Goal: Check status: Check status

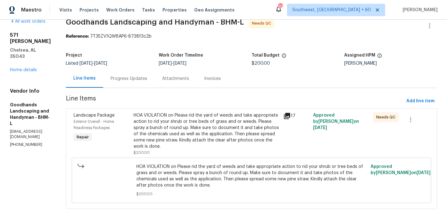
scroll to position [16, 0]
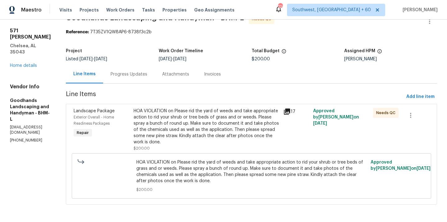
click at [147, 74] on div "Progress Updates" at bounding box center [129, 74] width 37 height 6
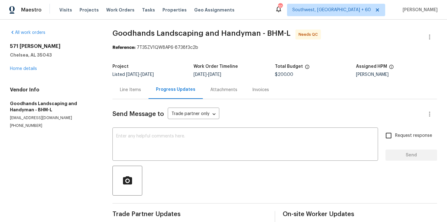
click at [126, 90] on div "Line Items" at bounding box center [130, 90] width 21 height 6
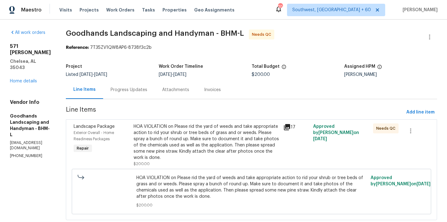
scroll to position [16, 0]
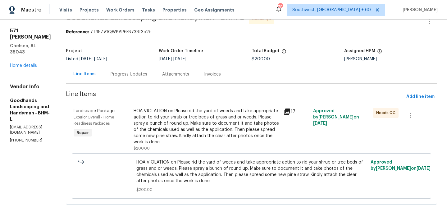
click at [186, 130] on div "HOA VIOLATION on Please rid the yard of weeds and take appropriate action to ri…" at bounding box center [207, 126] width 146 height 37
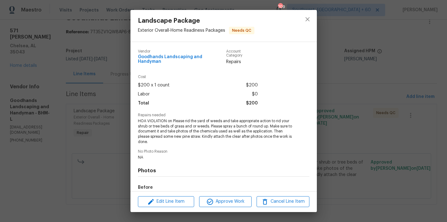
scroll to position [69, 0]
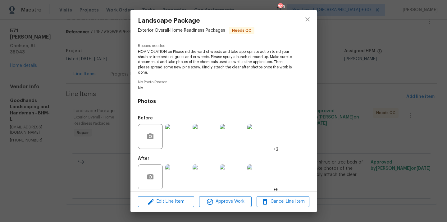
click at [181, 169] on img at bounding box center [177, 176] width 25 height 25
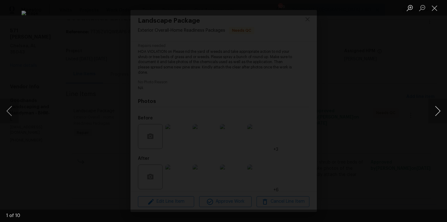
click at [434, 111] on button "Next image" at bounding box center [437, 110] width 19 height 25
click at [438, 106] on button "Next image" at bounding box center [437, 110] width 19 height 25
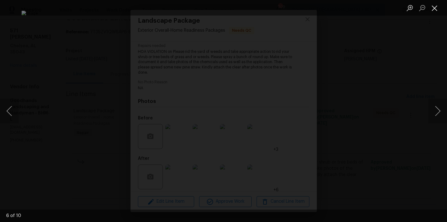
click at [435, 5] on button "Close lightbox" at bounding box center [434, 7] width 12 height 11
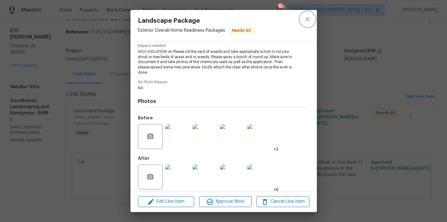
click at [309, 17] on icon "close" at bounding box center [307, 19] width 7 height 7
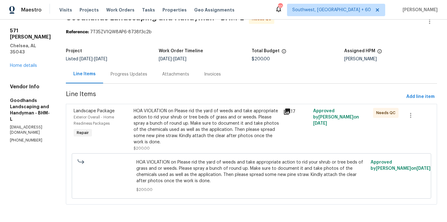
click at [146, 72] on div "Progress Updates" at bounding box center [129, 74] width 37 height 6
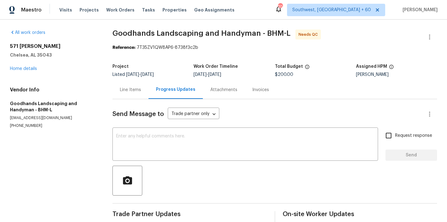
click at [144, 88] on div "Line Items" at bounding box center [130, 89] width 36 height 18
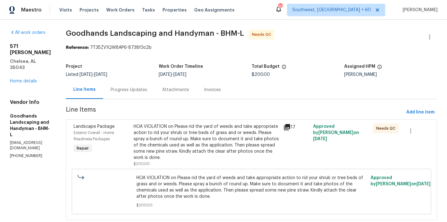
scroll to position [16, 0]
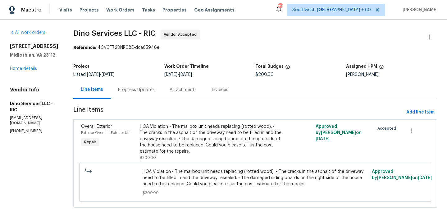
scroll to position [3, 0]
